Goal: Information Seeking & Learning: Learn about a topic

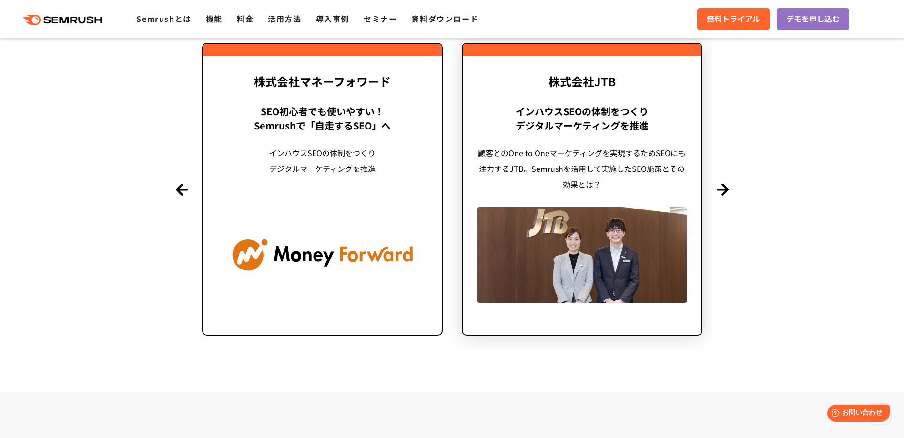
scroll to position [2335, 0]
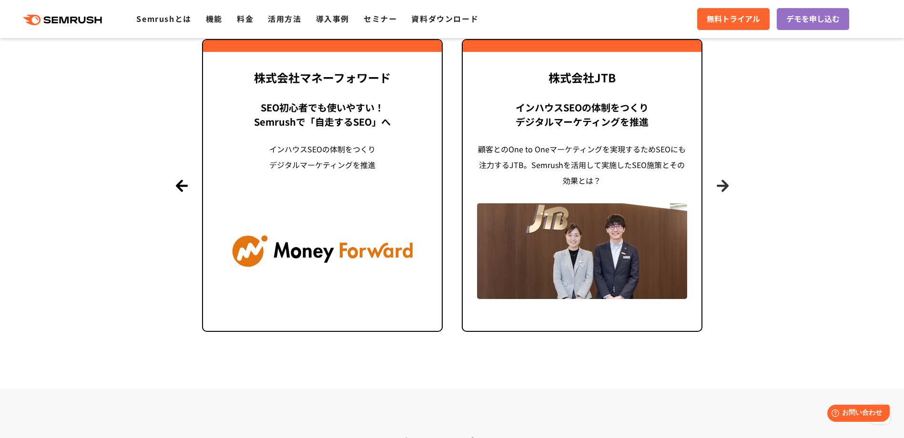
click at [723, 184] on button "Next" at bounding box center [723, 186] width 12 height 12
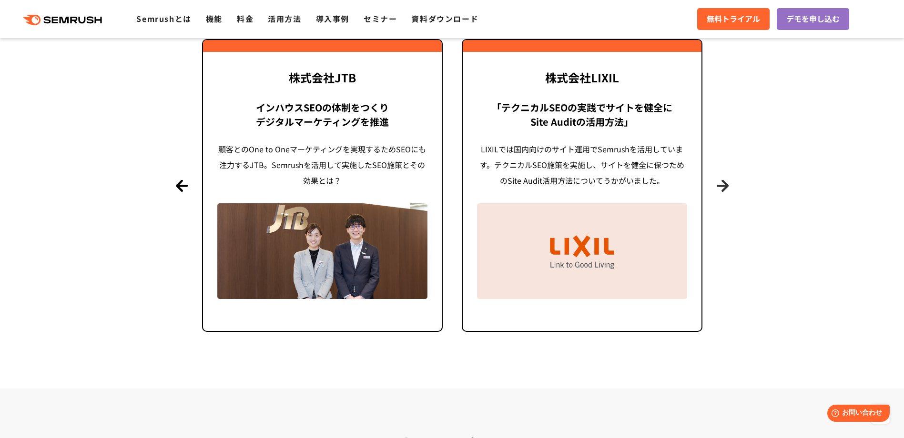
click at [721, 184] on button "Next" at bounding box center [723, 186] width 12 height 12
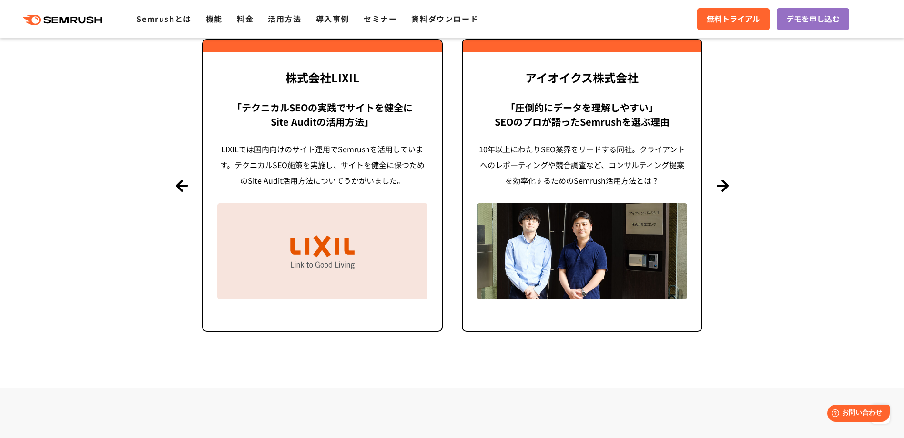
click at [714, 183] on section "導入事例 世界[DATE]万ユーザーが利用する Semrushの導入事例 Previous 株式会社LIXIL 「テクニカルSEOの実践でサイトを健全に Si…" at bounding box center [452, 137] width 904 height 503
click at [726, 186] on button "Next" at bounding box center [723, 186] width 12 height 12
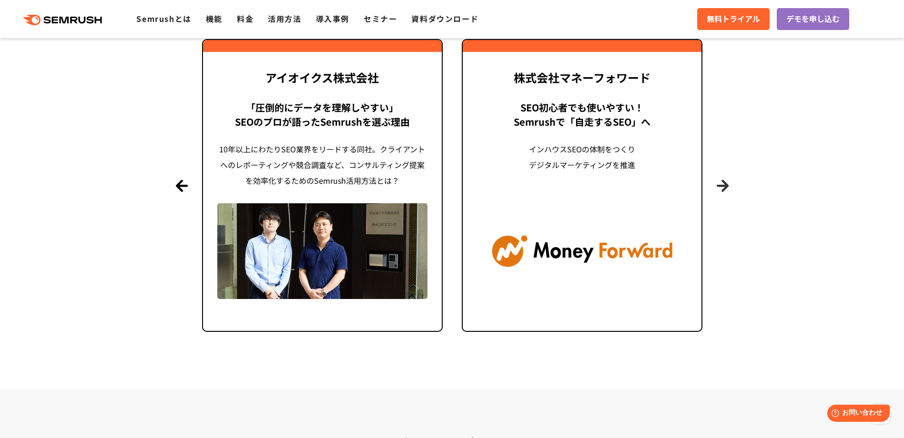
click at [726, 184] on button "Next" at bounding box center [723, 186] width 12 height 12
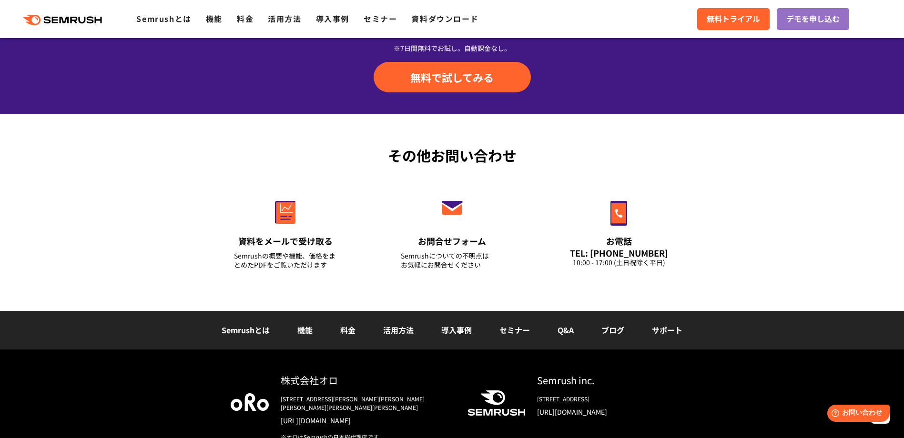
scroll to position [3331, 0]
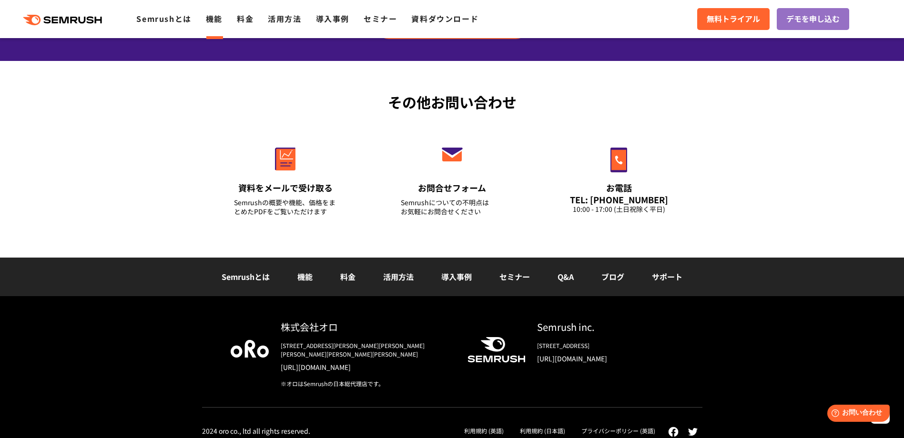
click at [214, 13] on link "機能" at bounding box center [214, 18] width 17 height 11
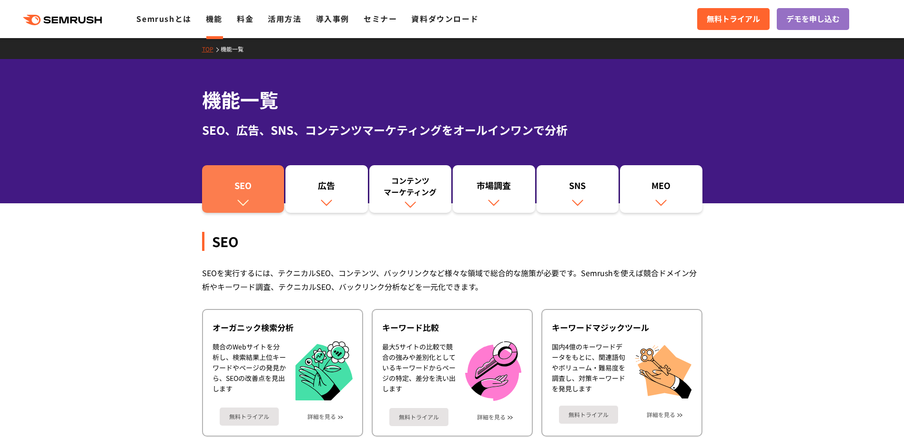
click at [252, 188] on div "SEO" at bounding box center [243, 188] width 73 height 16
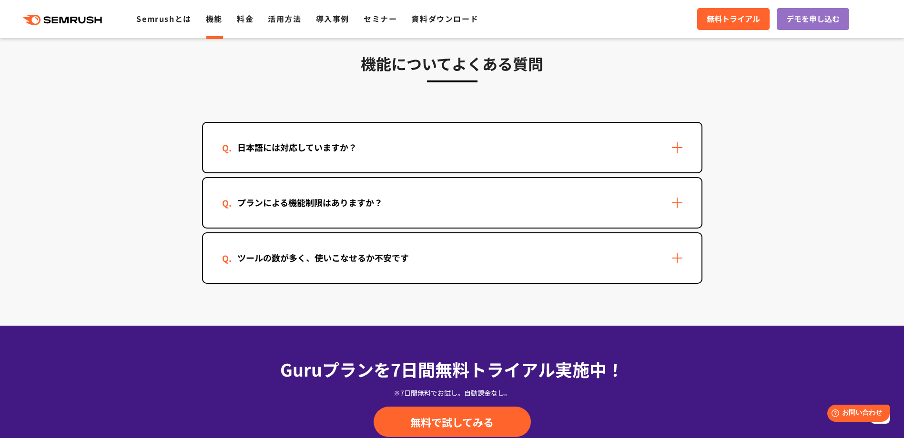
scroll to position [2866, 0]
